Goal: Task Accomplishment & Management: Manage account settings

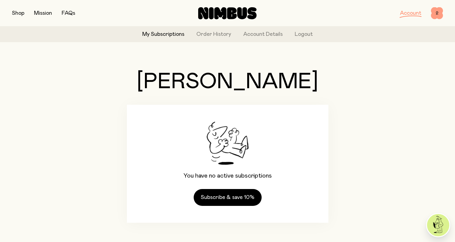
click at [435, 15] on span "2" at bounding box center [437, 13] width 12 height 12
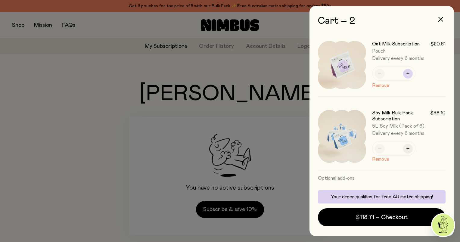
click at [407, 74] on icon "button" at bounding box center [407, 73] width 3 height 3
click at [381, 73] on button "button" at bounding box center [379, 74] width 10 height 10
type input "*"
click at [79, 149] on div at bounding box center [230, 121] width 460 height 242
